Goal: Task Accomplishment & Management: Complete application form

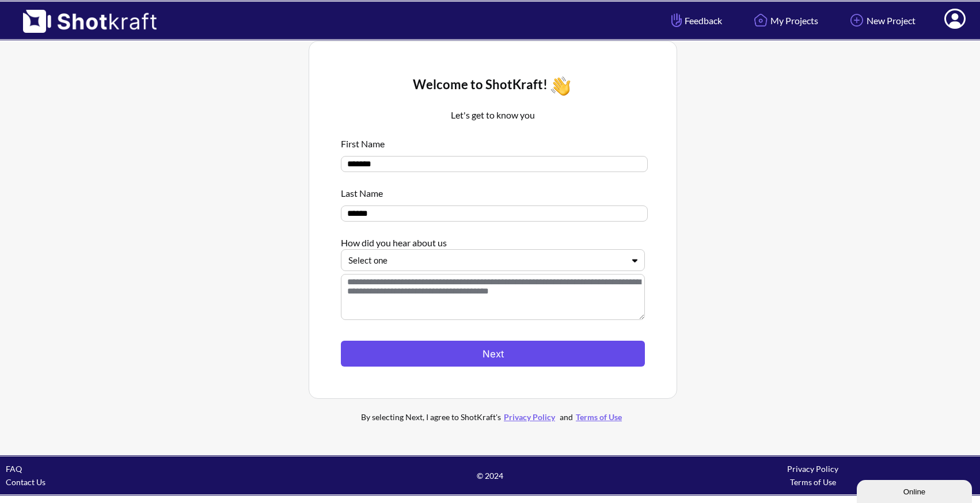
click at [549, 353] on button "Next" at bounding box center [493, 354] width 304 height 26
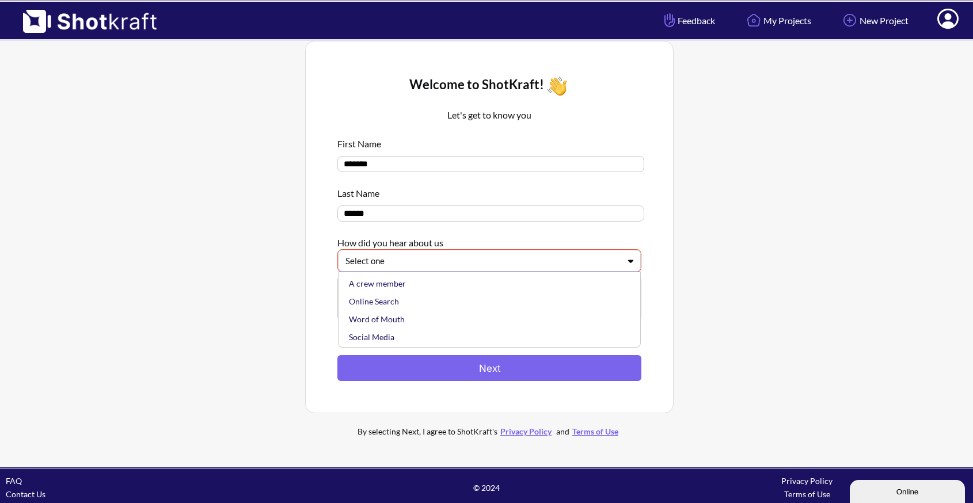
click at [498, 269] on div "Select one" at bounding box center [482, 261] width 276 height 16
click at [454, 304] on div "Online Search" at bounding box center [492, 301] width 291 height 18
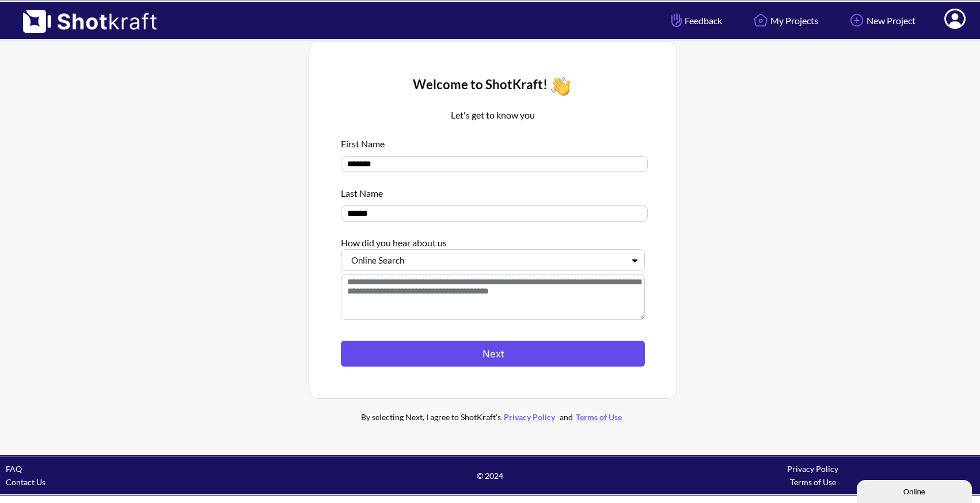
click at [446, 353] on button "Next" at bounding box center [493, 354] width 304 height 26
